Goal: Obtain resource: Obtain resource

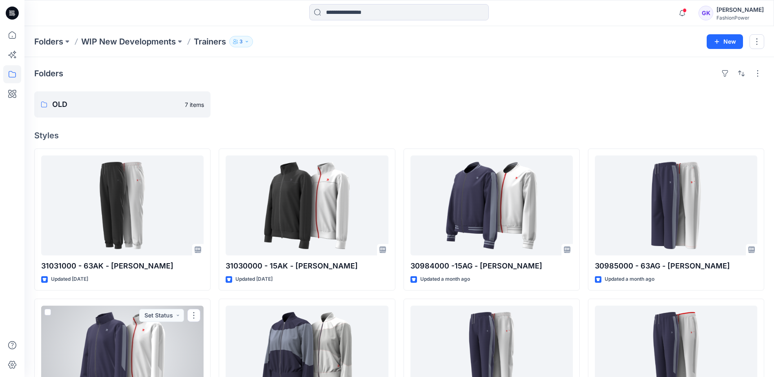
scroll to position [224, 0]
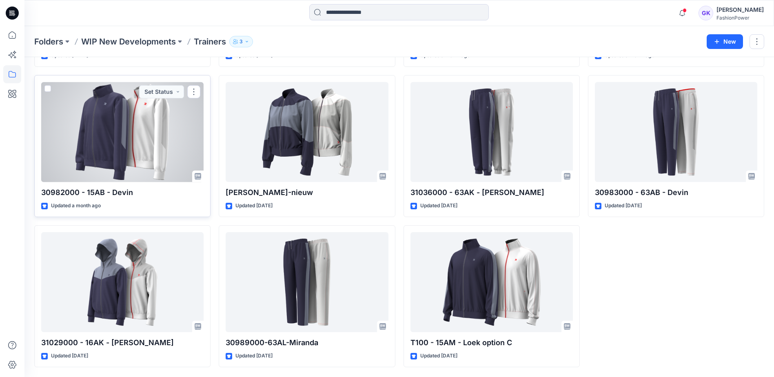
drag, startPoint x: 0, startPoint y: 0, endPoint x: 143, endPoint y: 129, distance: 192.6
click at [143, 129] on div at bounding box center [122, 132] width 162 height 100
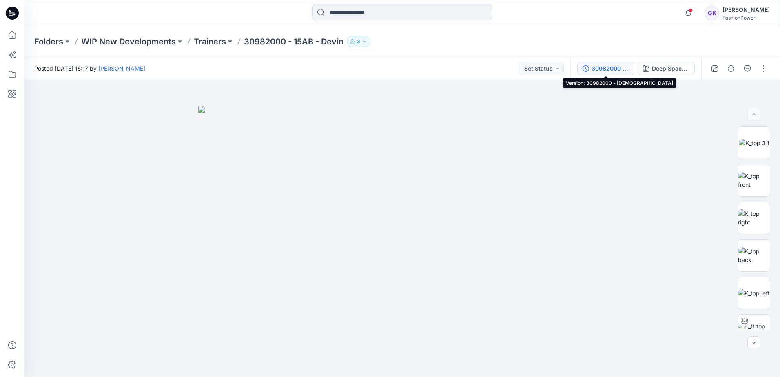
click at [610, 71] on div "30982000 - 15AB - Devin" at bounding box center [610, 68] width 38 height 9
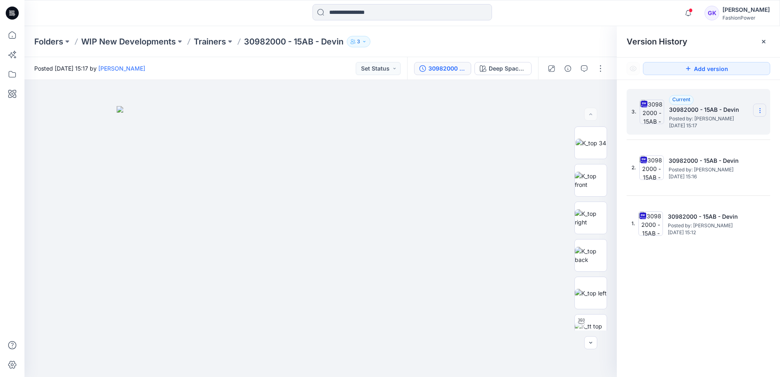
click at [760, 110] on icon at bounding box center [760, 110] width 7 height 7
click at [697, 126] on span "Download Source BW File" at bounding box center [718, 127] width 69 height 10
click at [206, 42] on p "Trainers" at bounding box center [210, 41] width 32 height 11
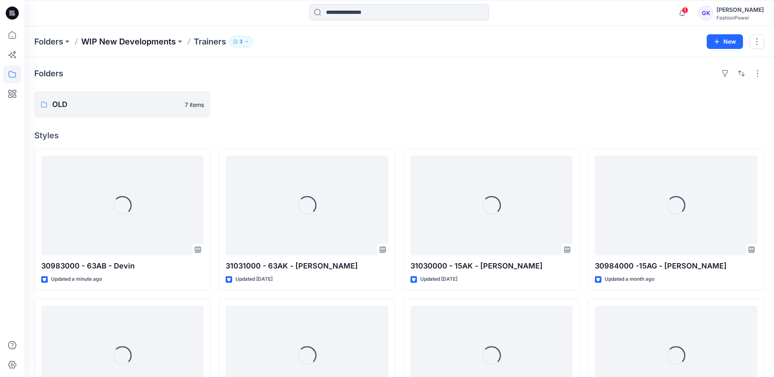
click at [135, 38] on p "WIP New Developments" at bounding box center [128, 41] width 95 height 11
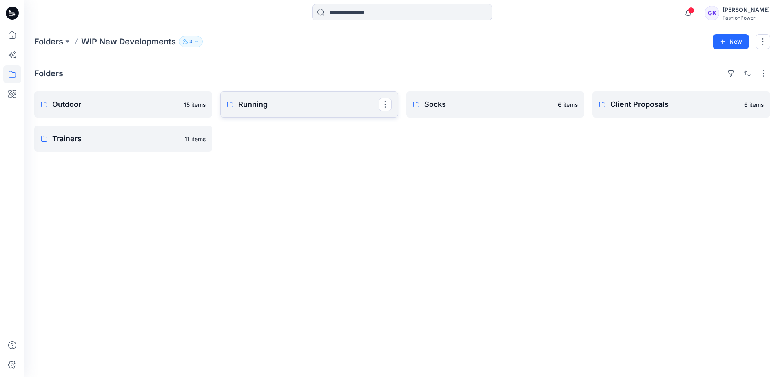
click at [280, 108] on p "Running" at bounding box center [308, 104] width 140 height 11
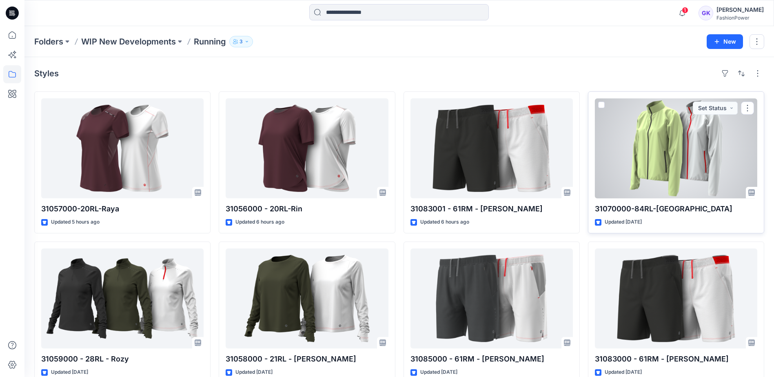
click at [660, 134] on div at bounding box center [676, 148] width 162 height 100
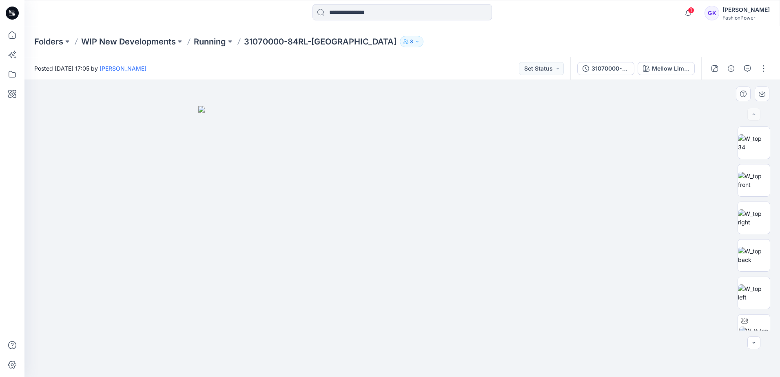
click at [440, 160] on img at bounding box center [402, 241] width 408 height 271
click at [759, 174] on img at bounding box center [754, 180] width 32 height 17
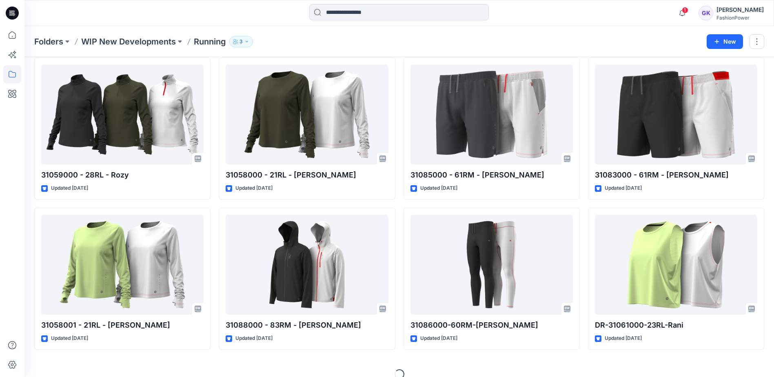
scroll to position [196, 0]
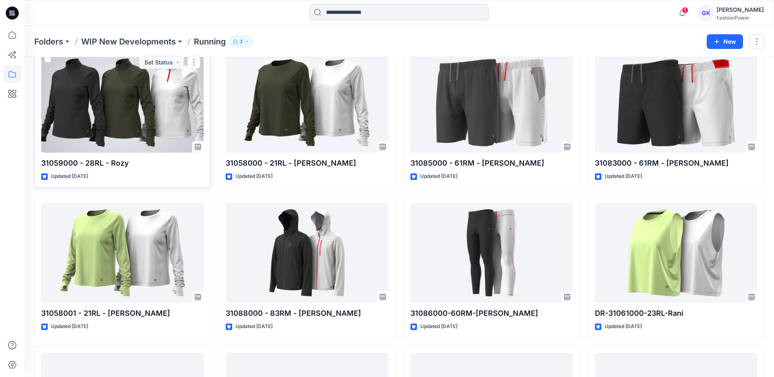
click at [168, 101] on div at bounding box center [122, 103] width 162 height 100
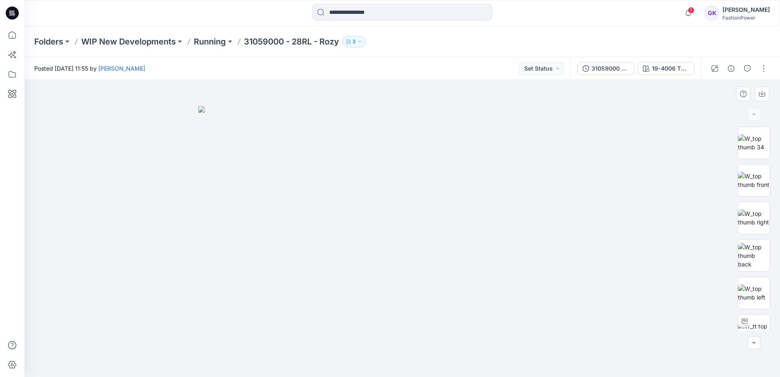
click at [517, 157] on img at bounding box center [402, 241] width 408 height 271
click at [760, 134] on img at bounding box center [754, 142] width 32 height 17
click at [660, 61] on div "31059000 - 28RL - Rozy 19-4006 TPG Caviar" at bounding box center [635, 68] width 131 height 23
click at [665, 69] on div "19-4006 TPG Caviar" at bounding box center [671, 68] width 38 height 9
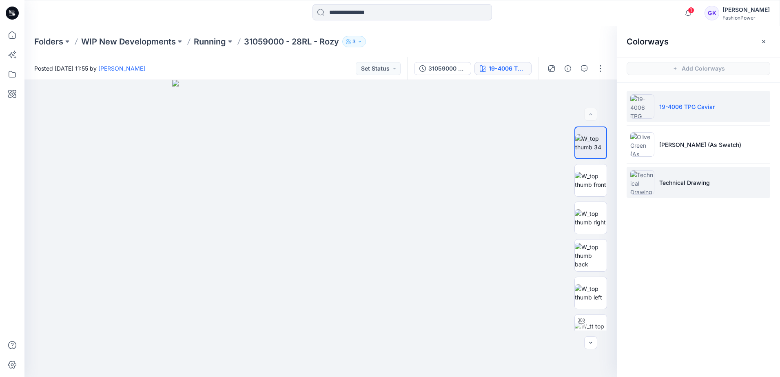
click at [719, 176] on li "Technical Drawing" at bounding box center [698, 182] width 144 height 31
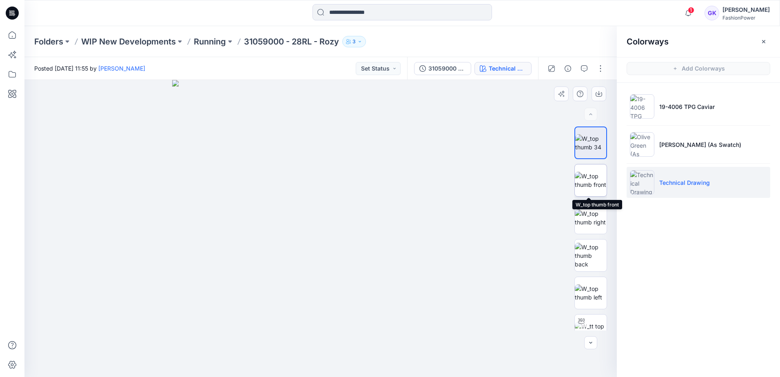
click at [602, 174] on img at bounding box center [591, 180] width 32 height 17
drag, startPoint x: 355, startPoint y: 91, endPoint x: 347, endPoint y: 273, distance: 182.1
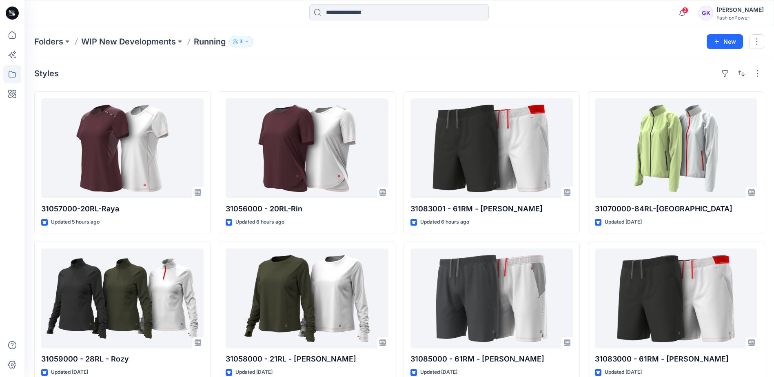
click at [375, 73] on div "Styles" at bounding box center [399, 73] width 730 height 13
click at [11, 37] on icon at bounding box center [12, 35] width 18 height 18
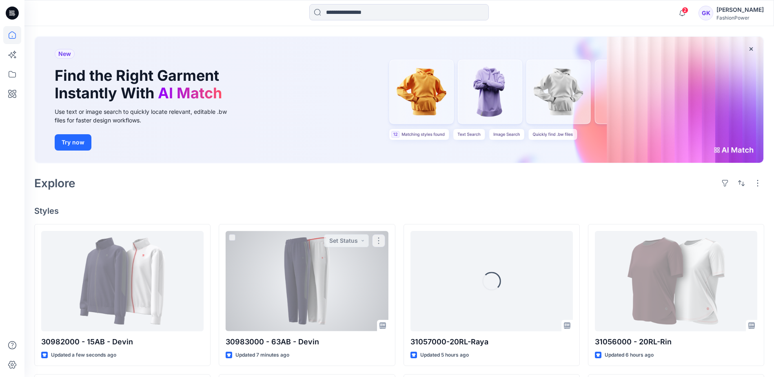
scroll to position [122, 0]
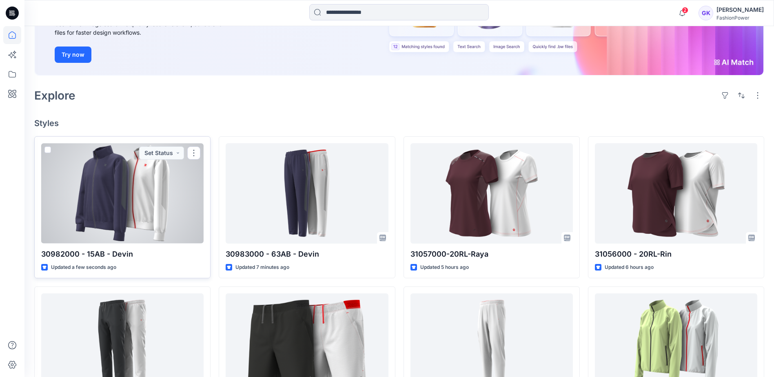
click at [139, 215] on div at bounding box center [122, 193] width 162 height 100
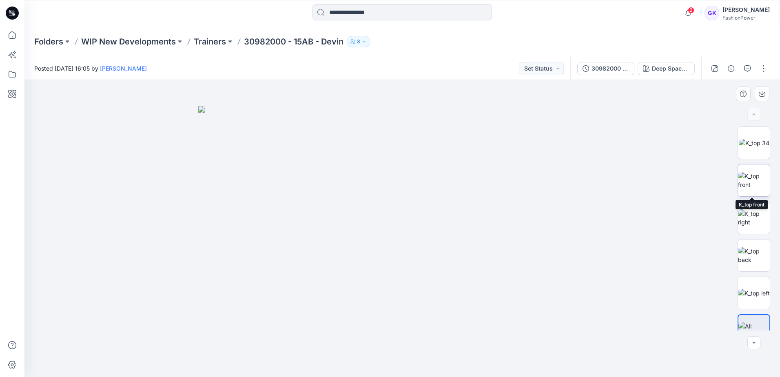
click at [750, 179] on img at bounding box center [754, 180] width 32 height 17
click at [762, 92] on icon "button" at bounding box center [761, 93] width 3 height 4
click at [755, 261] on img at bounding box center [754, 255] width 32 height 17
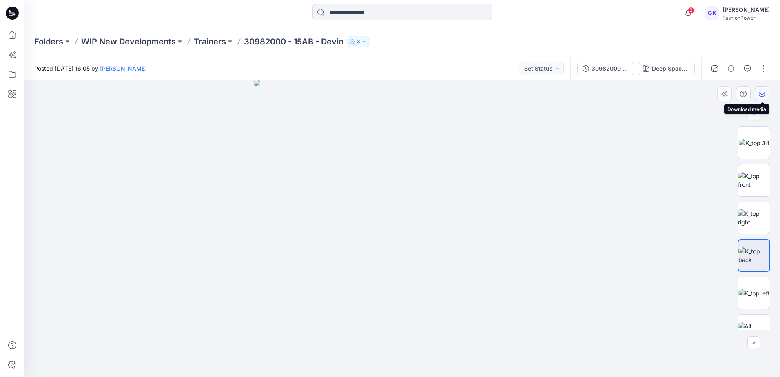
click at [759, 94] on icon "button" at bounding box center [762, 94] width 7 height 7
click at [746, 292] on img at bounding box center [754, 293] width 32 height 9
click at [765, 91] on button "button" at bounding box center [762, 93] width 15 height 15
click at [550, 170] on img at bounding box center [402, 228] width 297 height 297
click at [215, 40] on p "Trainers" at bounding box center [210, 41] width 32 height 11
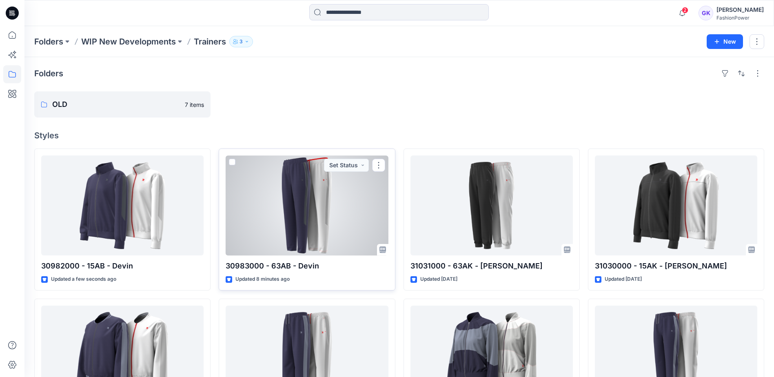
click at [319, 236] on div at bounding box center [307, 205] width 162 height 100
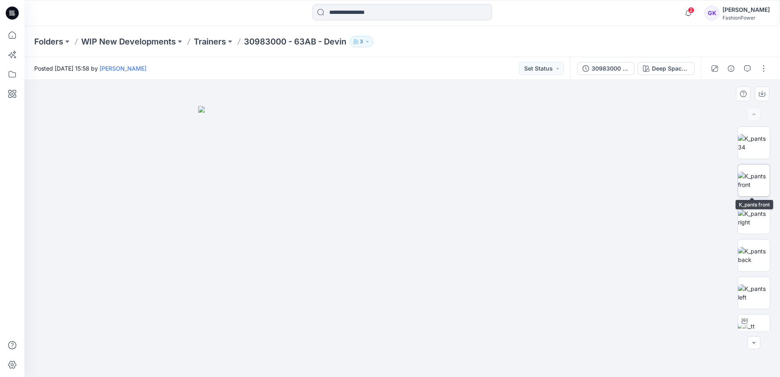
click at [750, 176] on img at bounding box center [754, 180] width 32 height 17
click at [764, 93] on icon "button" at bounding box center [762, 94] width 7 height 7
click at [747, 264] on img at bounding box center [754, 255] width 32 height 17
click at [759, 92] on icon "button" at bounding box center [762, 94] width 7 height 4
click at [749, 295] on img at bounding box center [754, 292] width 32 height 17
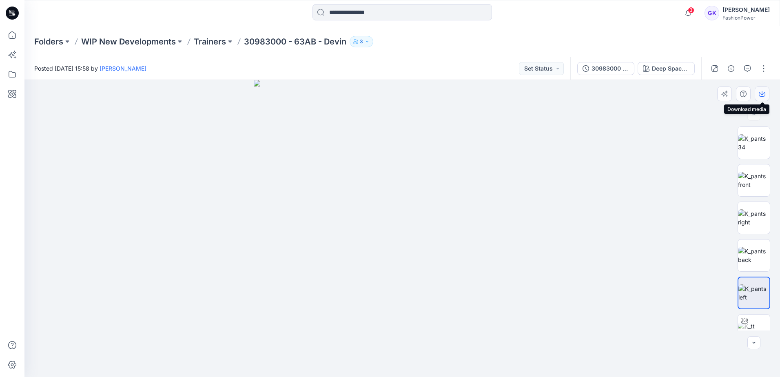
click at [760, 89] on button "button" at bounding box center [762, 93] width 15 height 15
click at [398, 207] on img at bounding box center [402, 228] width 297 height 297
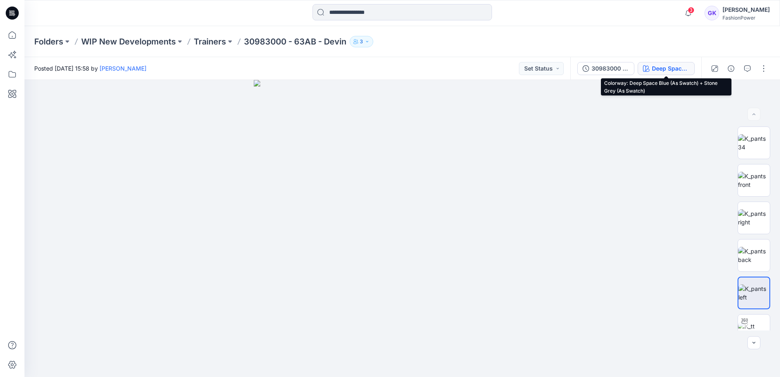
click at [679, 67] on div "Deep Space Blue (As Swatch) + Stone Grey (As Swatch)" at bounding box center [671, 68] width 38 height 9
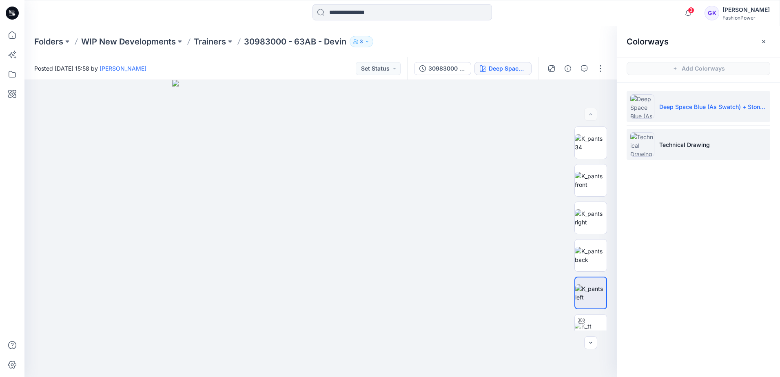
click at [670, 150] on li "Technical Drawing" at bounding box center [698, 144] width 144 height 31
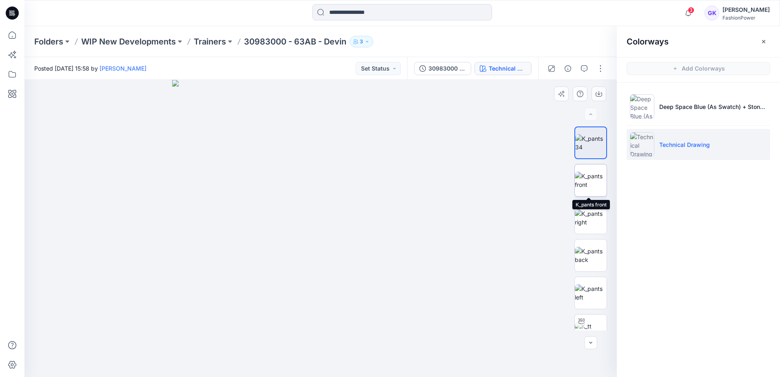
click at [584, 175] on img at bounding box center [591, 180] width 32 height 17
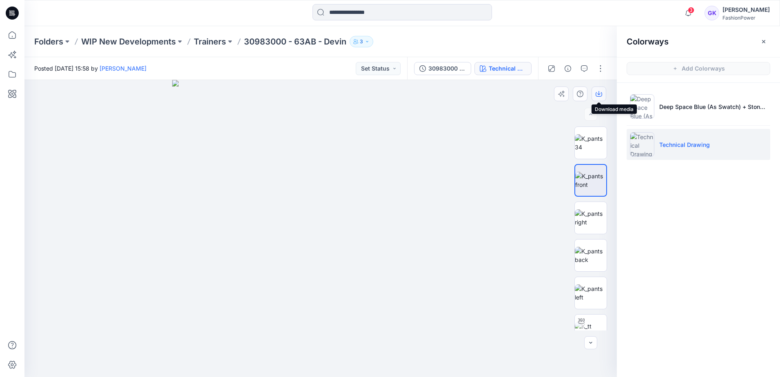
click at [599, 95] on icon "button" at bounding box center [598, 93] width 3 height 4
click at [587, 252] on img at bounding box center [591, 255] width 32 height 17
click at [602, 92] on button "button" at bounding box center [598, 93] width 15 height 15
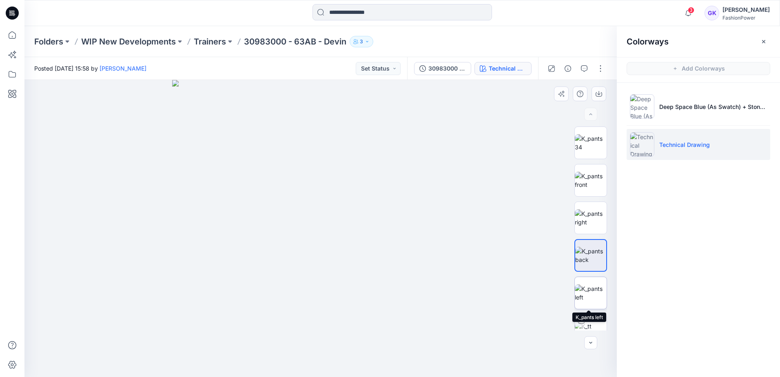
click at [585, 294] on img at bounding box center [591, 292] width 32 height 17
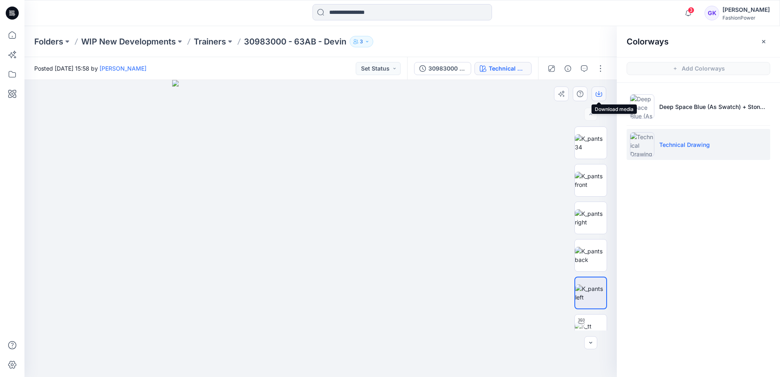
click at [594, 91] on button "button" at bounding box center [598, 93] width 15 height 15
click at [215, 43] on p "Trainers" at bounding box center [210, 41] width 32 height 11
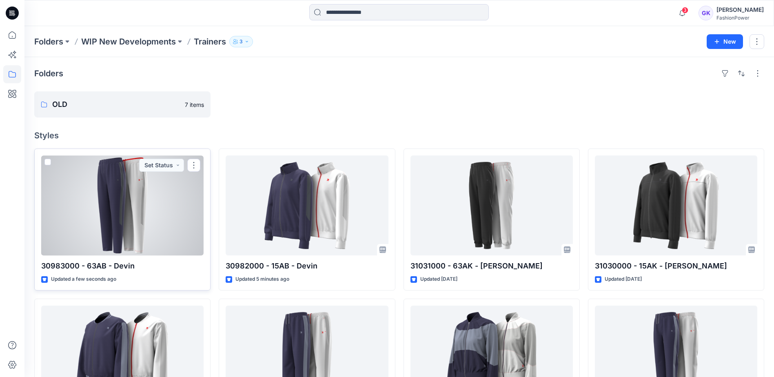
click at [133, 212] on div at bounding box center [122, 205] width 162 height 100
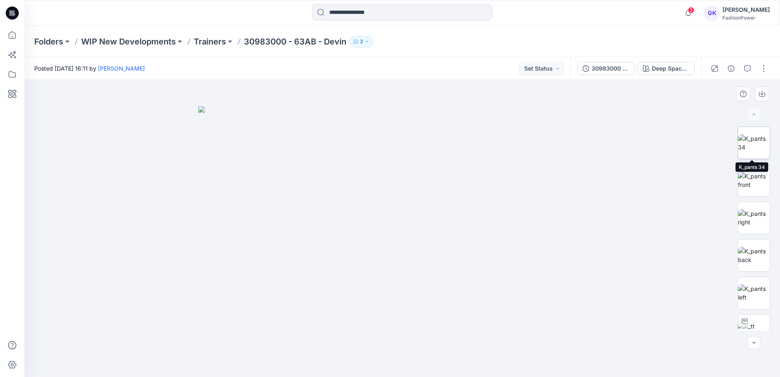
click at [762, 148] on img at bounding box center [754, 142] width 32 height 17
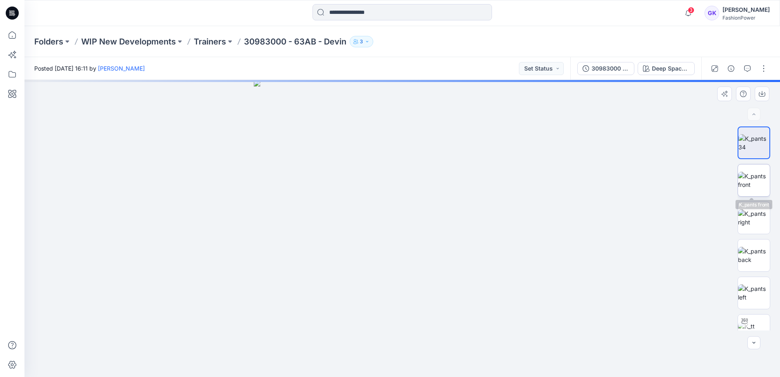
click at [746, 189] on img at bounding box center [754, 180] width 32 height 17
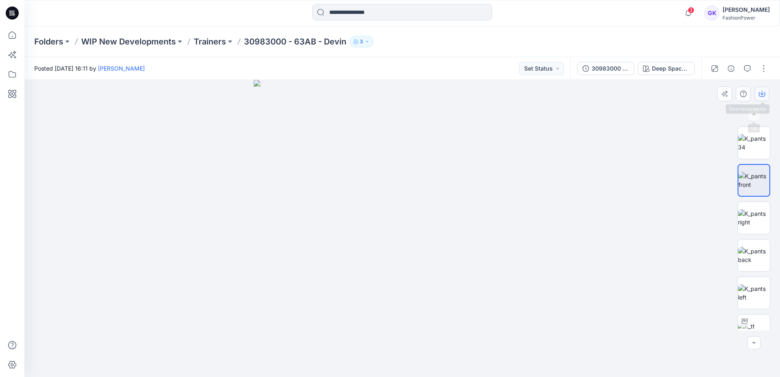
click at [757, 93] on button "button" at bounding box center [762, 93] width 15 height 15
click at [753, 254] on img at bounding box center [754, 255] width 32 height 17
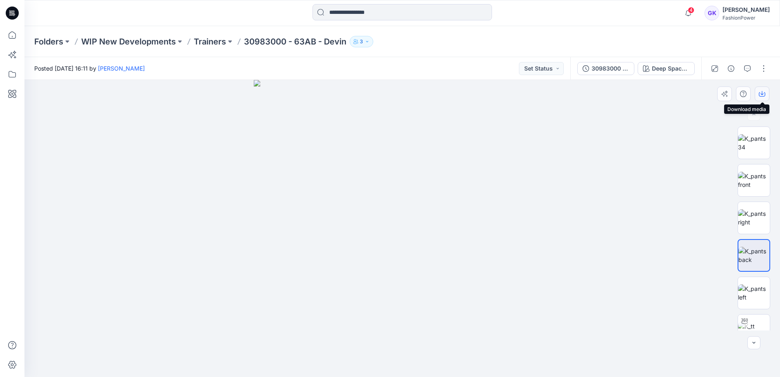
click at [764, 94] on icon "button" at bounding box center [762, 94] width 7 height 7
click at [754, 290] on img at bounding box center [754, 292] width 32 height 17
click at [763, 94] on icon "button" at bounding box center [762, 94] width 7 height 7
drag, startPoint x: 490, startPoint y: 177, endPoint x: 531, endPoint y: 153, distance: 47.5
click at [490, 177] on img at bounding box center [402, 228] width 297 height 297
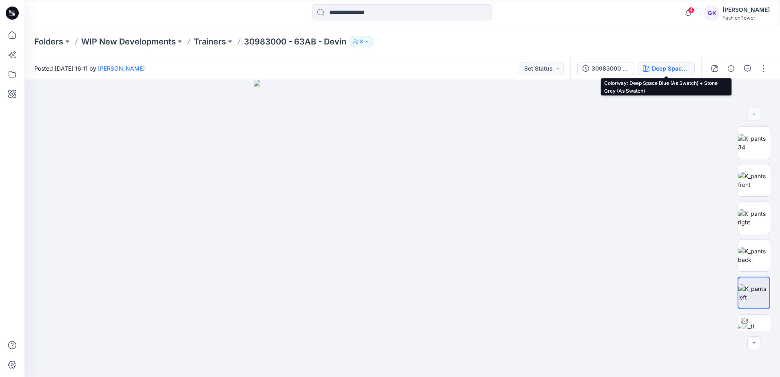
click at [660, 72] on div "Deep Space Blue (As Swatch) + Stone Grey (As Swatch)" at bounding box center [671, 68] width 38 height 9
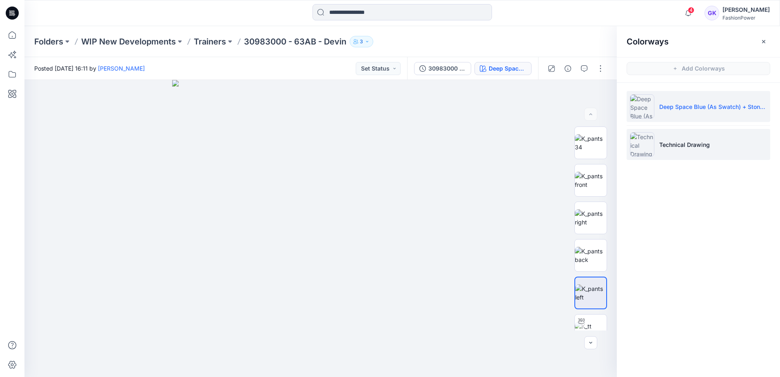
click at [692, 144] on p "Technical Drawing" at bounding box center [684, 144] width 51 height 9
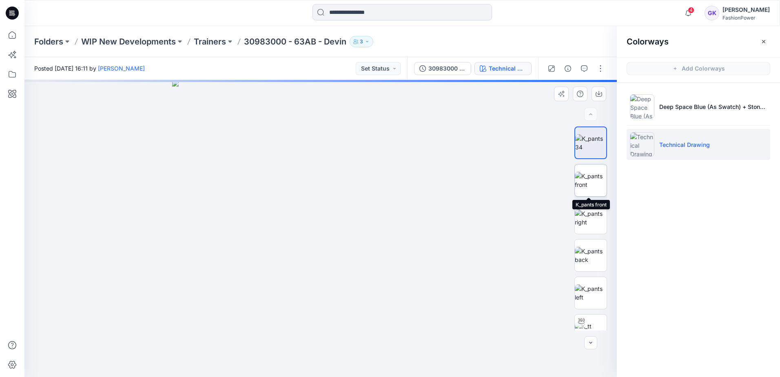
click at [587, 181] on img at bounding box center [591, 180] width 32 height 17
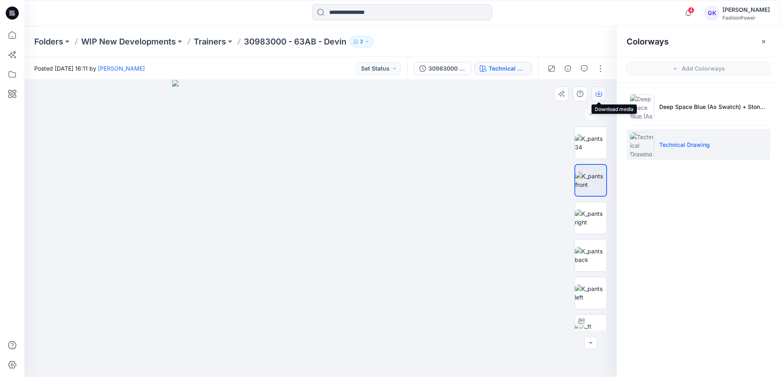
click at [602, 91] on icon "button" at bounding box center [598, 94] width 7 height 7
click at [578, 260] on img at bounding box center [591, 255] width 32 height 17
click at [599, 95] on icon "button" at bounding box center [598, 93] width 3 height 4
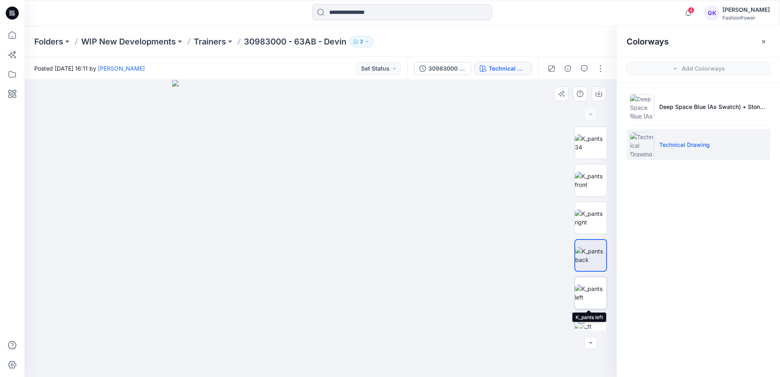
click at [584, 294] on img at bounding box center [591, 292] width 32 height 17
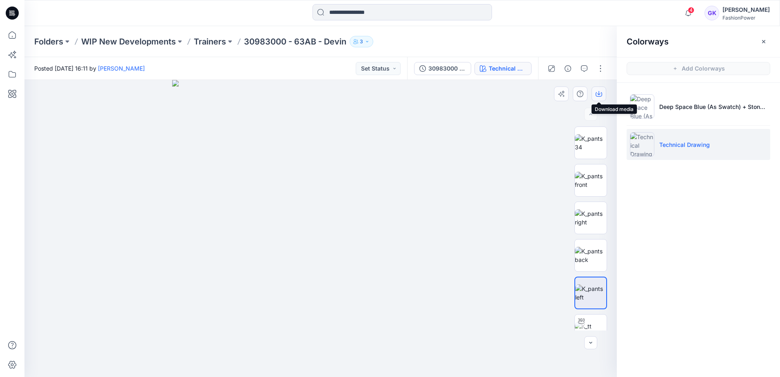
click at [600, 91] on icon "button" at bounding box center [598, 94] width 7 height 7
click at [199, 41] on p "Trainers" at bounding box center [210, 41] width 32 height 11
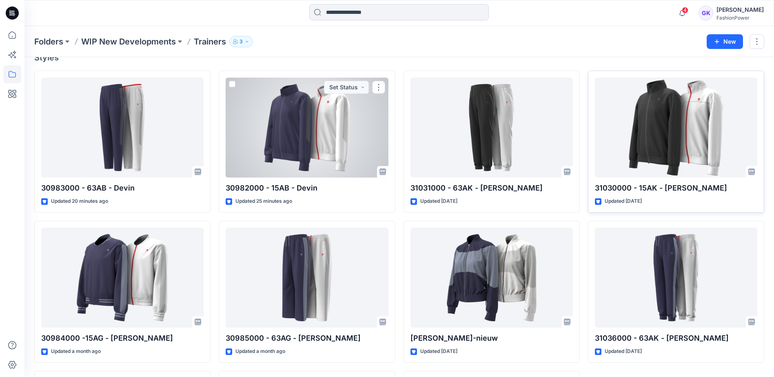
scroll to position [82, 0]
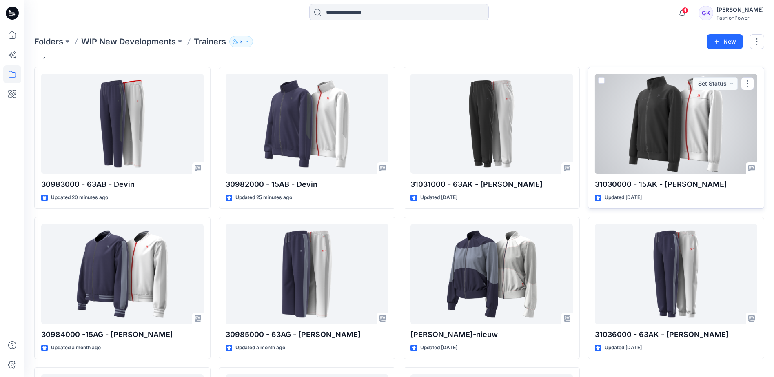
click at [667, 115] on div at bounding box center [676, 124] width 162 height 100
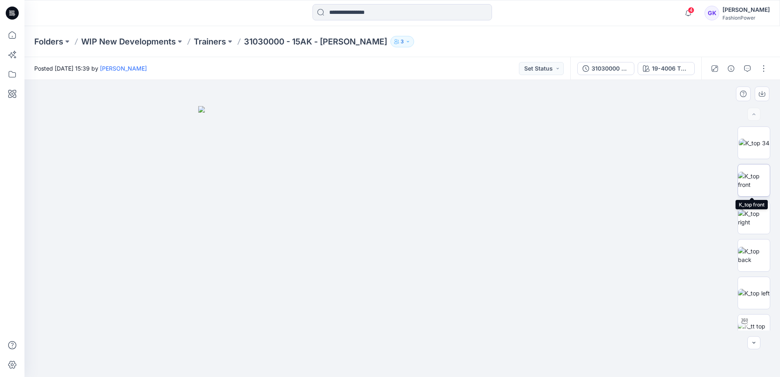
click at [751, 184] on img at bounding box center [754, 180] width 32 height 17
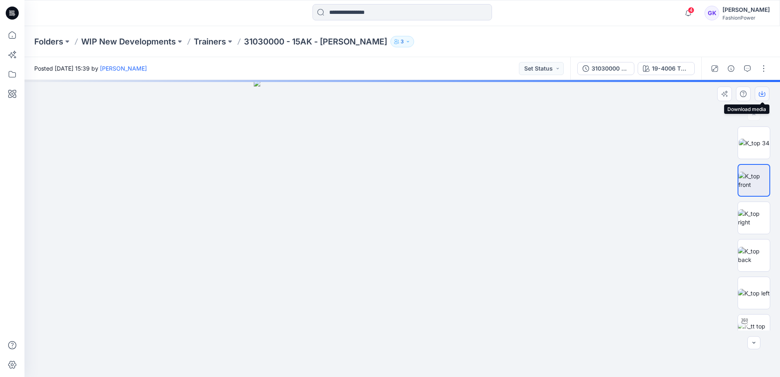
click at [760, 92] on icon "button" at bounding box center [762, 94] width 7 height 7
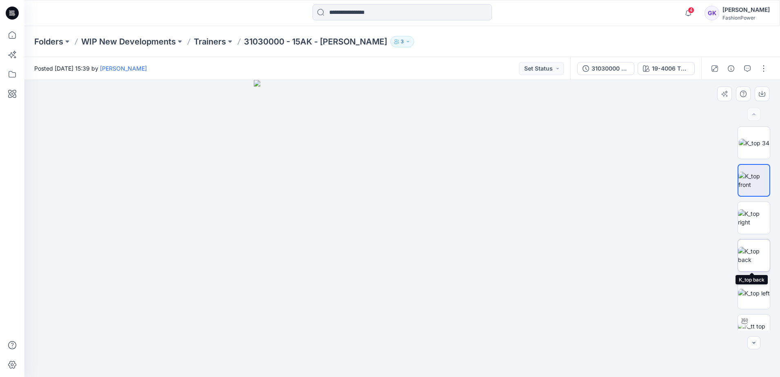
click at [750, 263] on img at bounding box center [754, 255] width 32 height 17
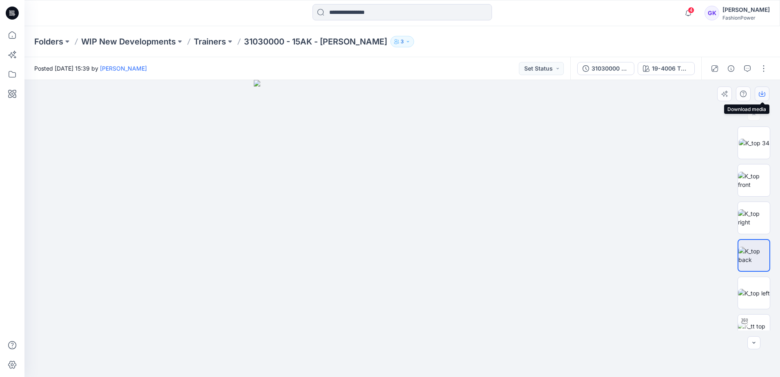
click at [765, 92] on icon "button" at bounding box center [762, 94] width 7 height 7
click at [758, 296] on img at bounding box center [754, 293] width 32 height 9
click at [763, 95] on icon "button" at bounding box center [762, 94] width 7 height 7
click at [560, 129] on div at bounding box center [401, 228] width 755 height 297
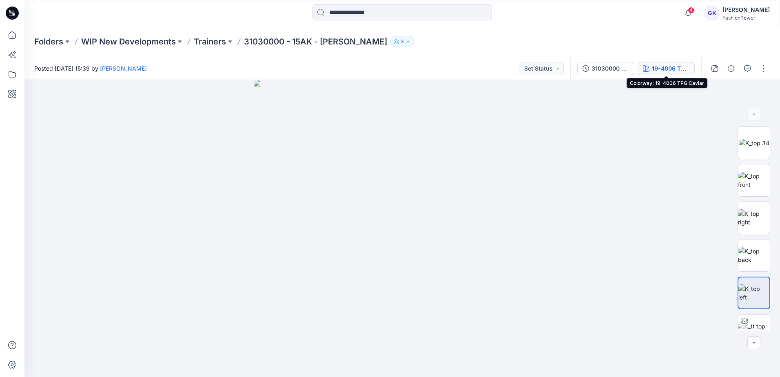
click at [651, 71] on button "19-4006 TPG Caviar" at bounding box center [665, 68] width 57 height 13
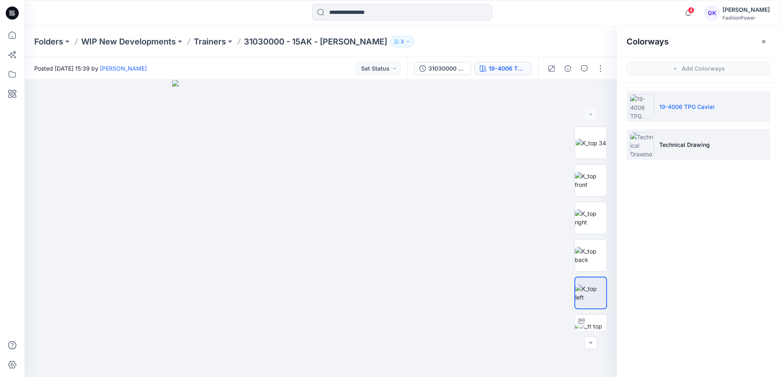
click at [695, 140] on p "Technical Drawing" at bounding box center [684, 144] width 51 height 9
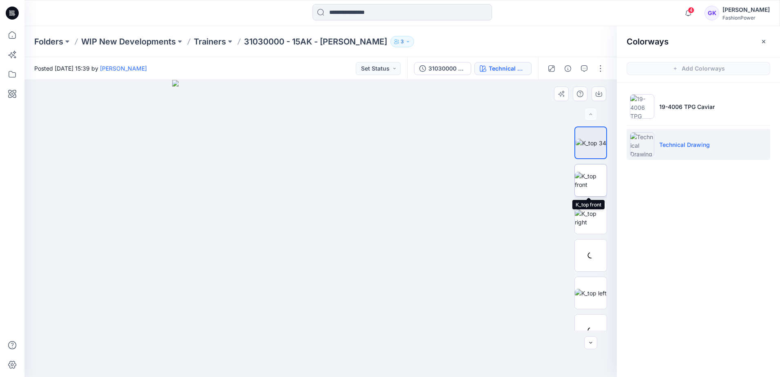
click at [580, 174] on img at bounding box center [591, 180] width 32 height 17
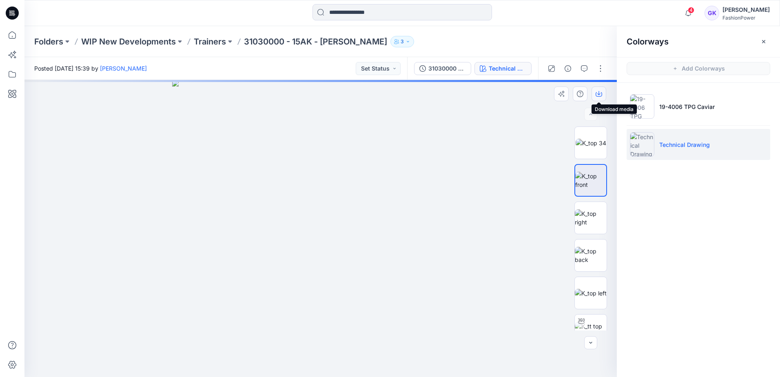
click at [603, 89] on button "button" at bounding box center [598, 93] width 15 height 15
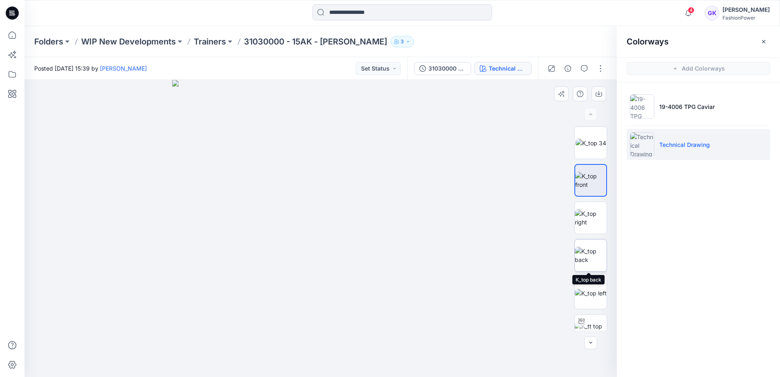
click at [588, 264] on img at bounding box center [591, 255] width 32 height 17
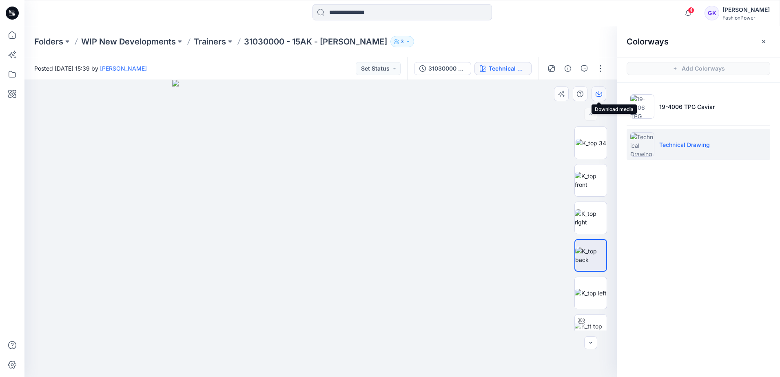
click at [594, 90] on button "button" at bounding box center [598, 93] width 15 height 15
click at [585, 289] on img at bounding box center [591, 293] width 32 height 9
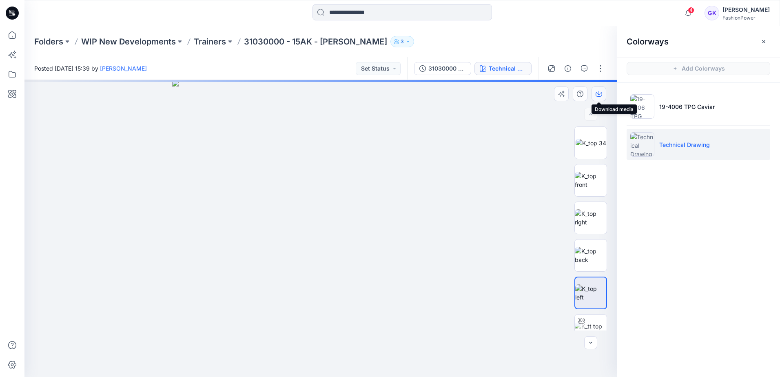
click at [599, 93] on icon "button" at bounding box center [598, 93] width 3 height 4
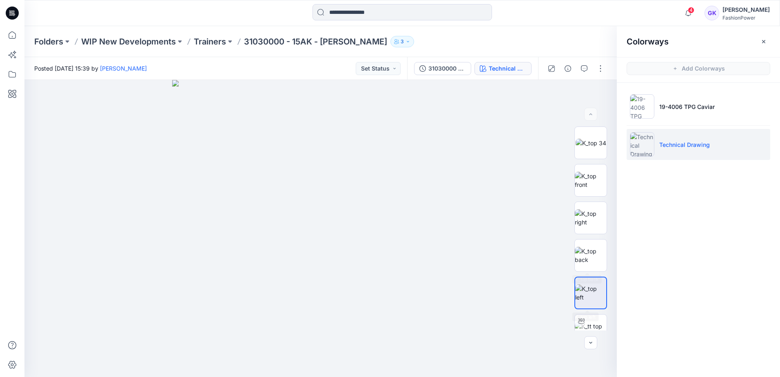
click at [669, 316] on div "Colorways Add Colorways 19-4006 TPG Caviar Technical Drawing" at bounding box center [698, 201] width 163 height 351
